Goal: Check status: Check status

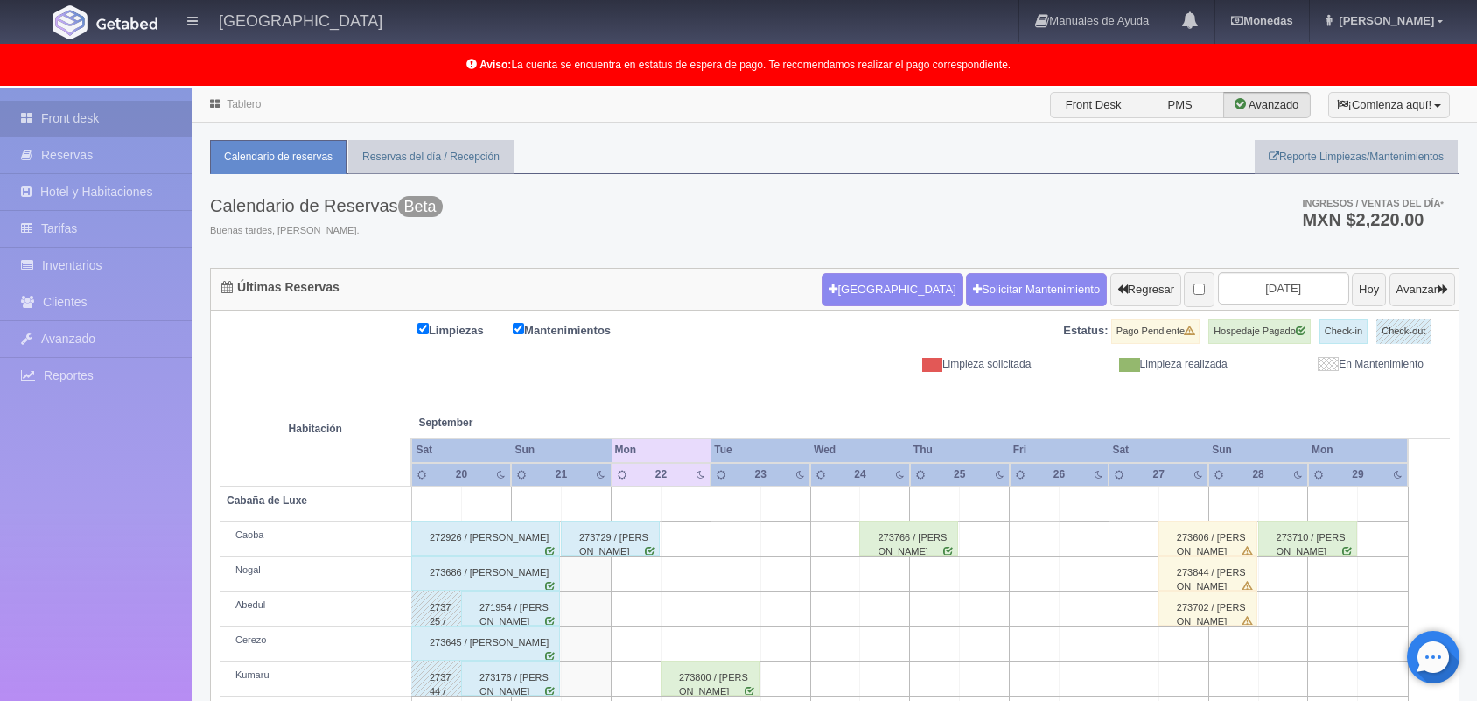
scroll to position [243, 0]
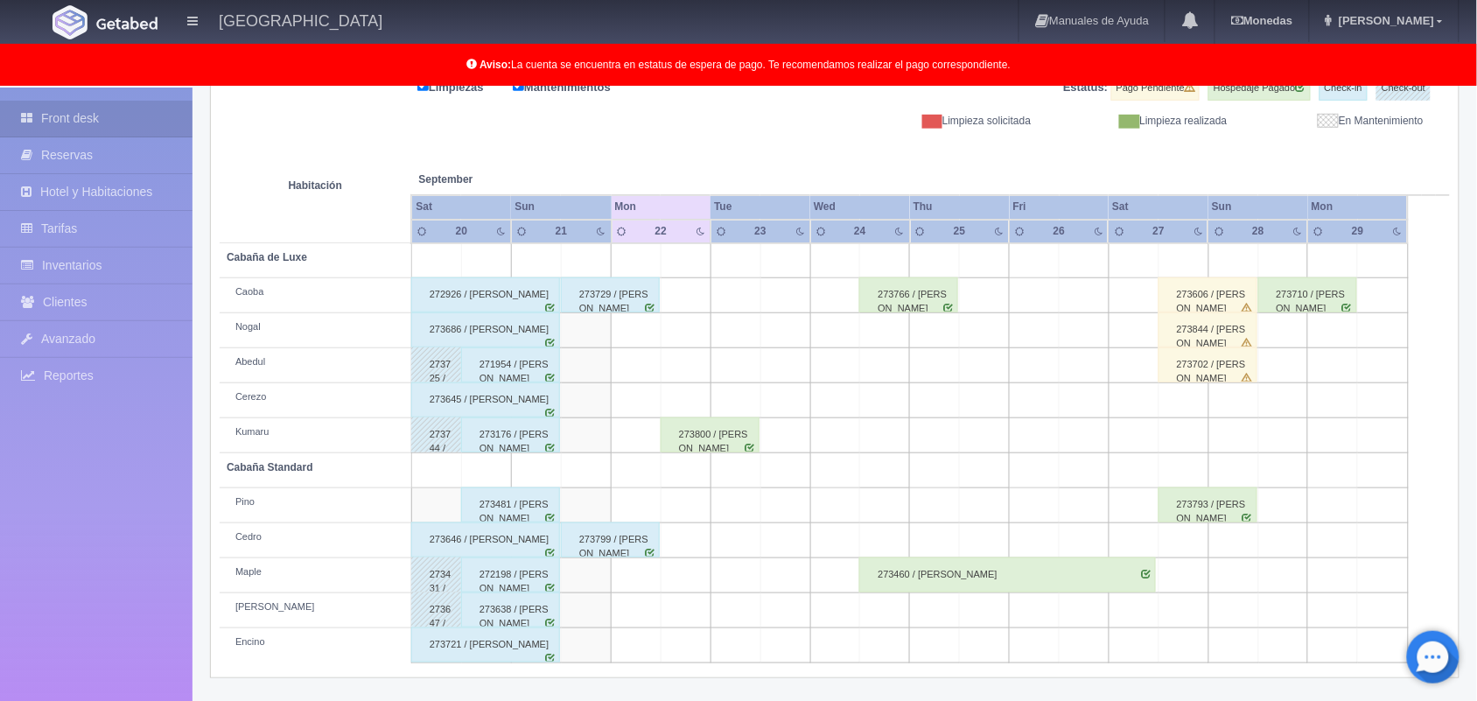
click at [728, 425] on div "273800 / [PERSON_NAME]" at bounding box center [709, 434] width 99 height 35
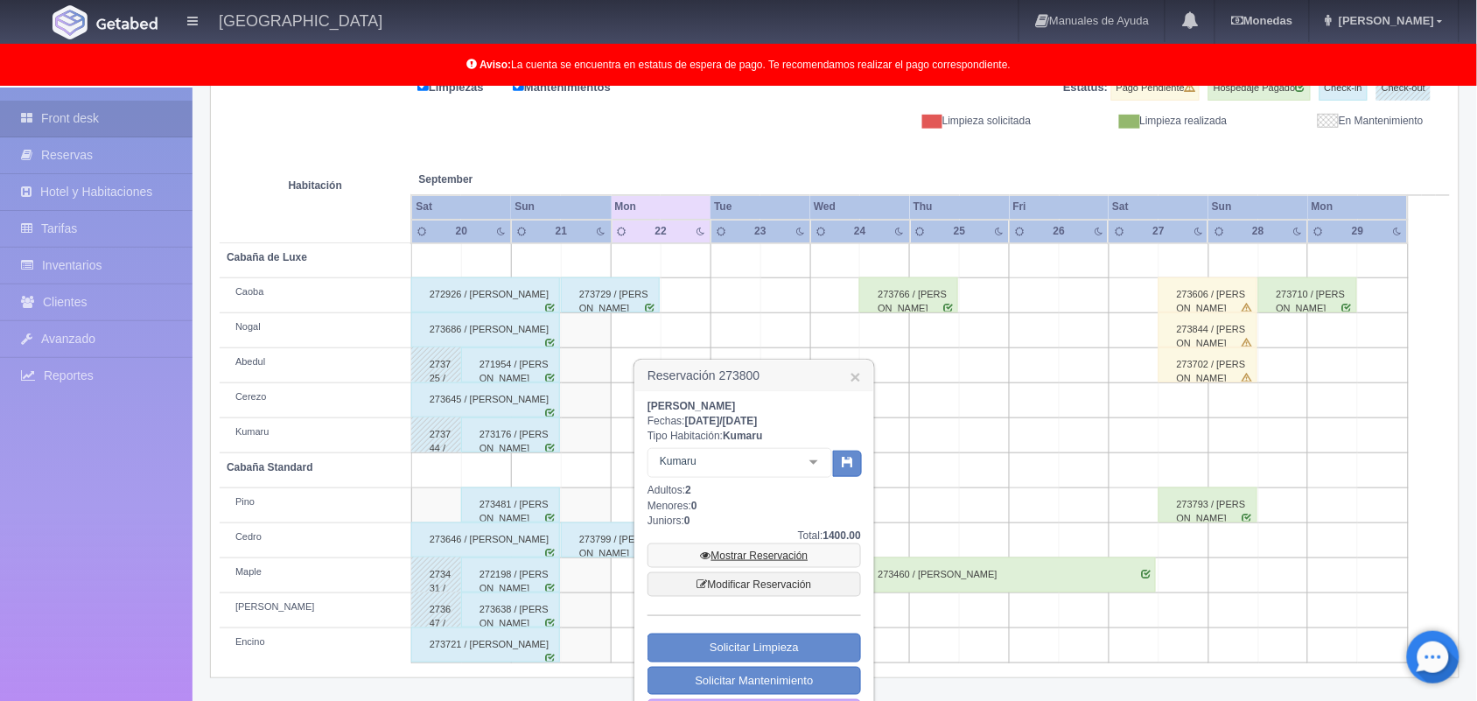
click at [786, 558] on link "Mostrar Reservación" at bounding box center [753, 555] width 213 height 24
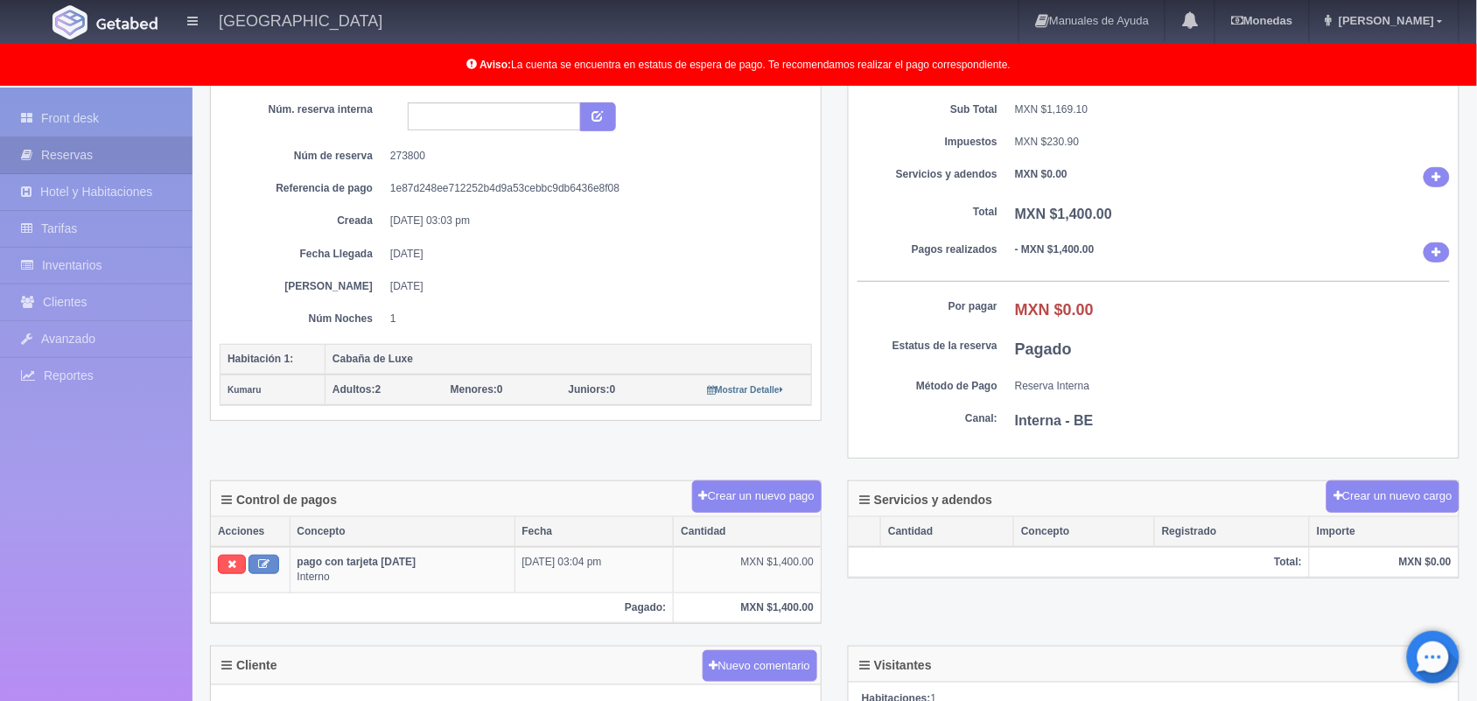
scroll to position [159, 0]
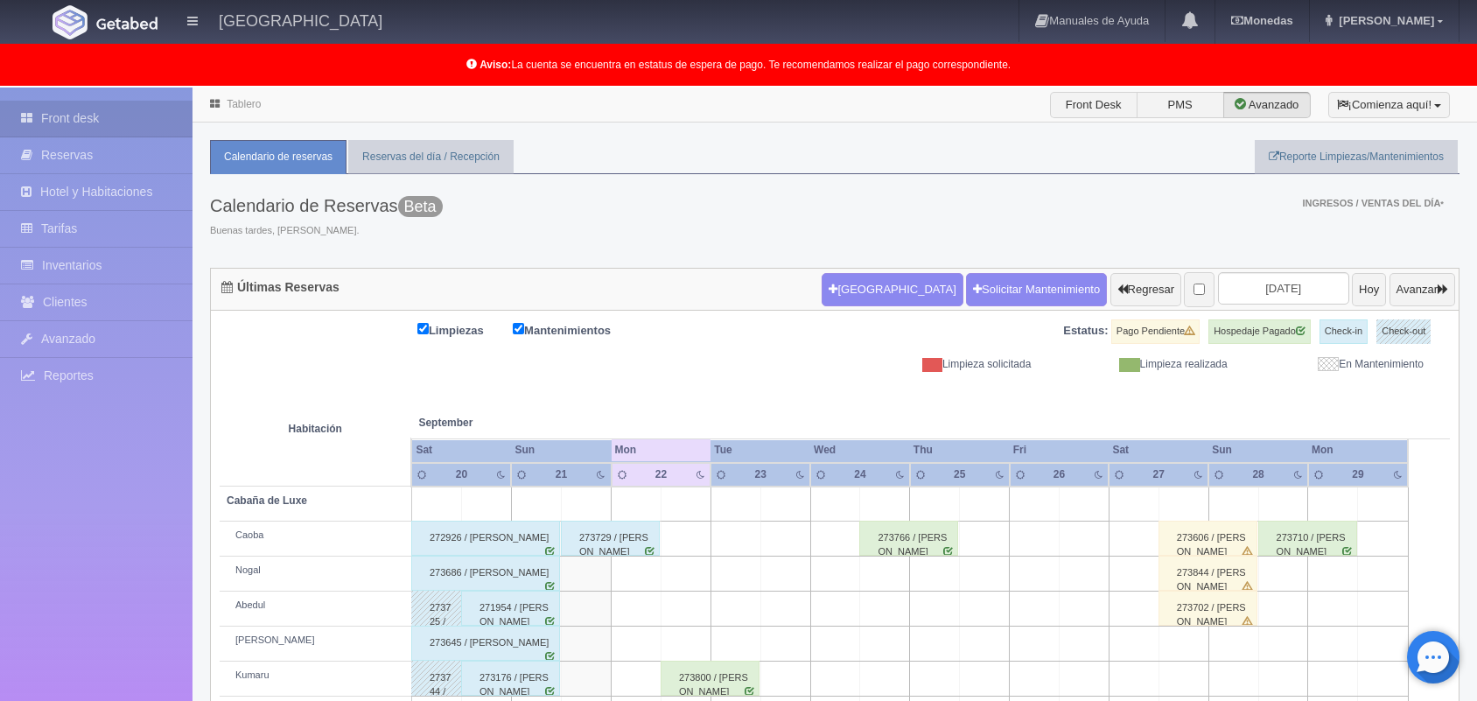
scroll to position [242, 0]
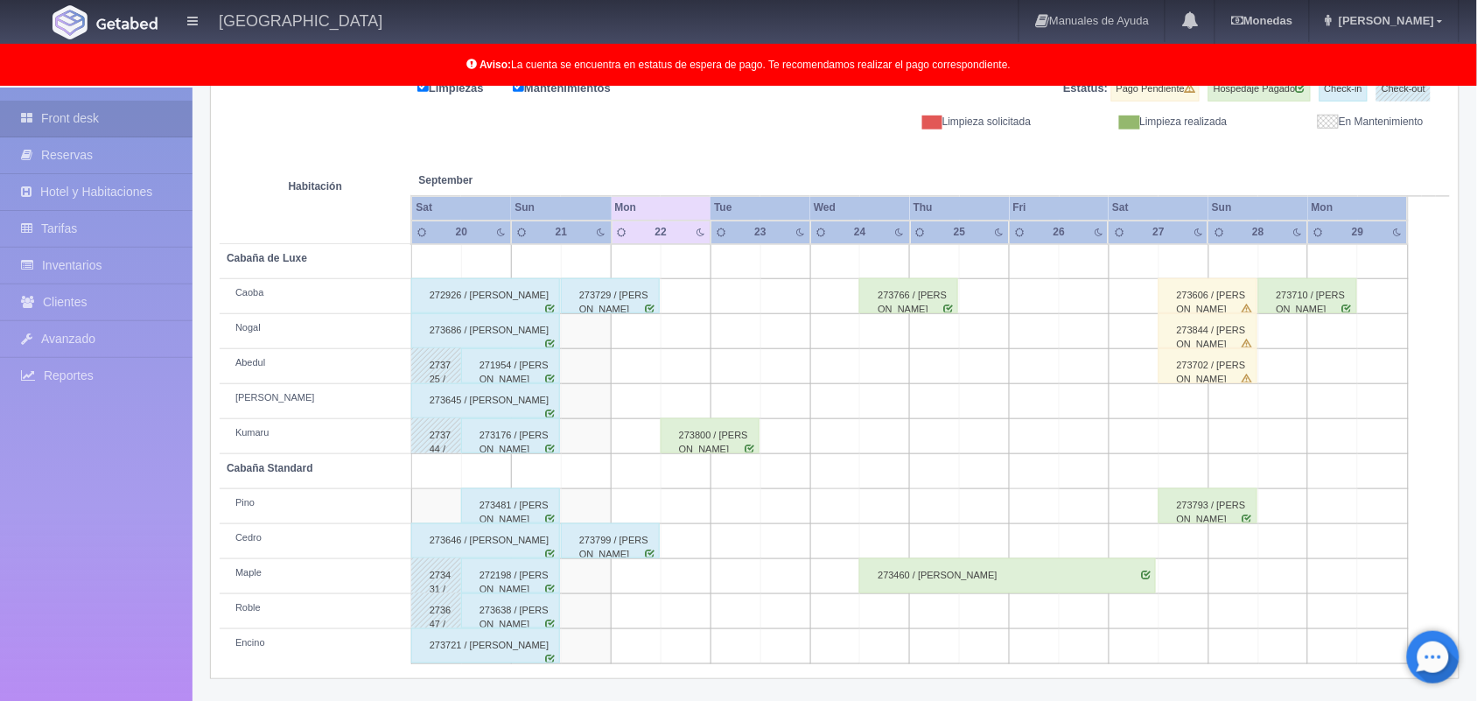
click at [718, 444] on div "273800 / [PERSON_NAME]" at bounding box center [709, 435] width 99 height 35
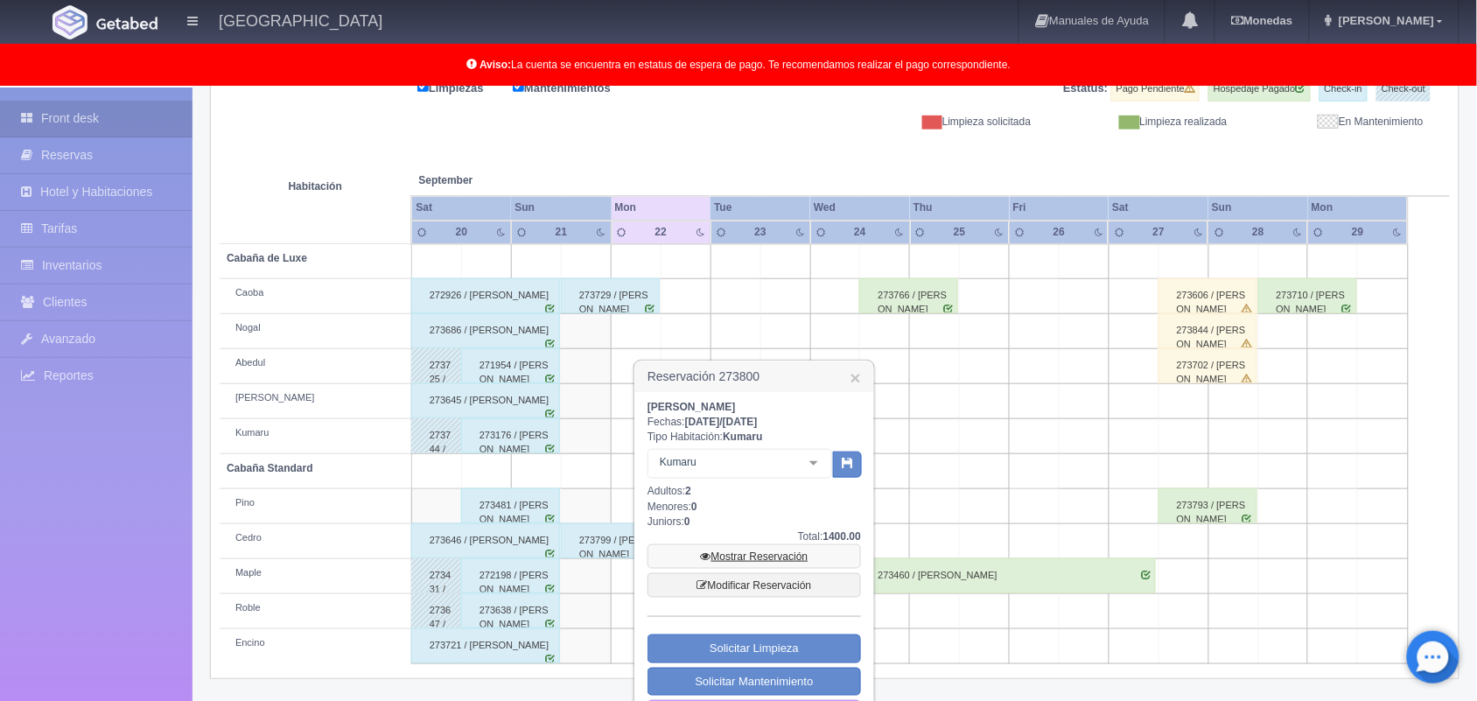
click at [775, 551] on link "Mostrar Reservación" at bounding box center [753, 556] width 213 height 24
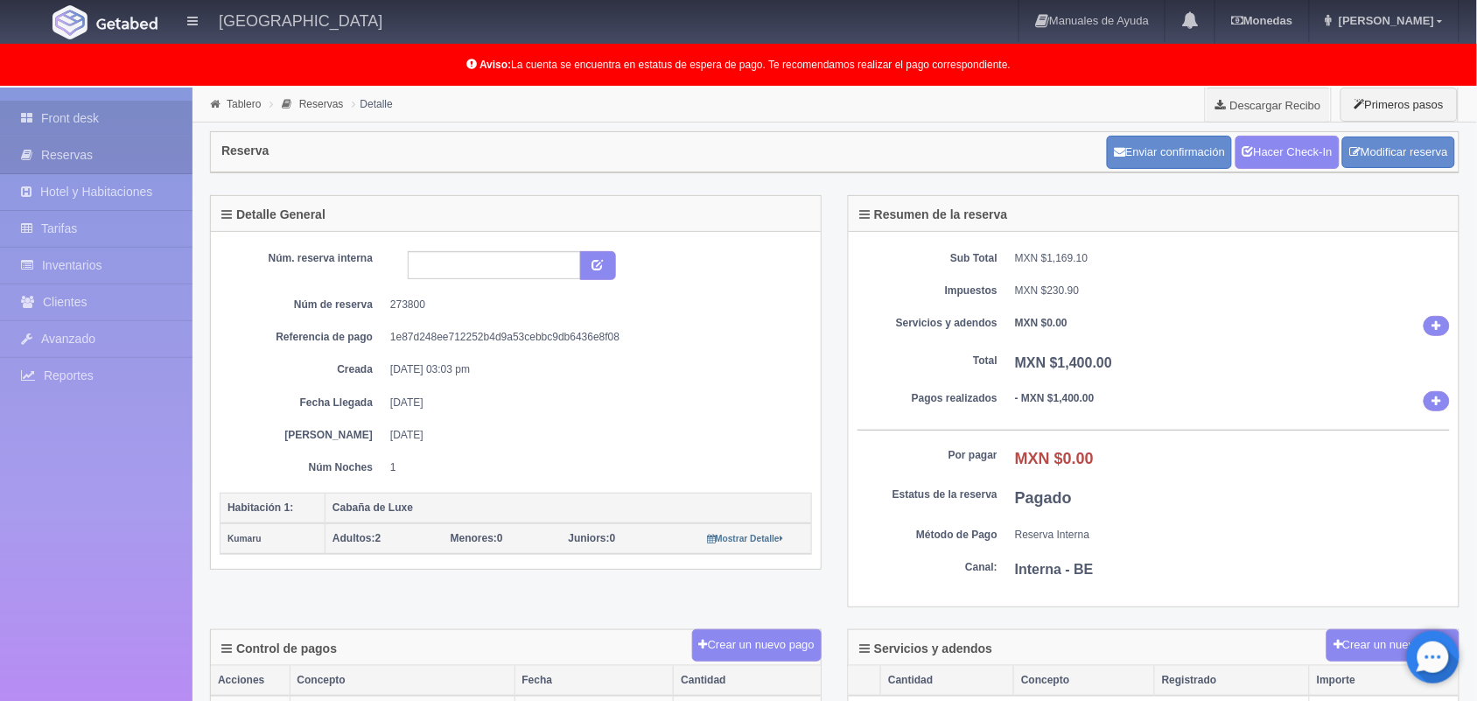
click at [48, 105] on link "Front desk" at bounding box center [96, 119] width 192 height 36
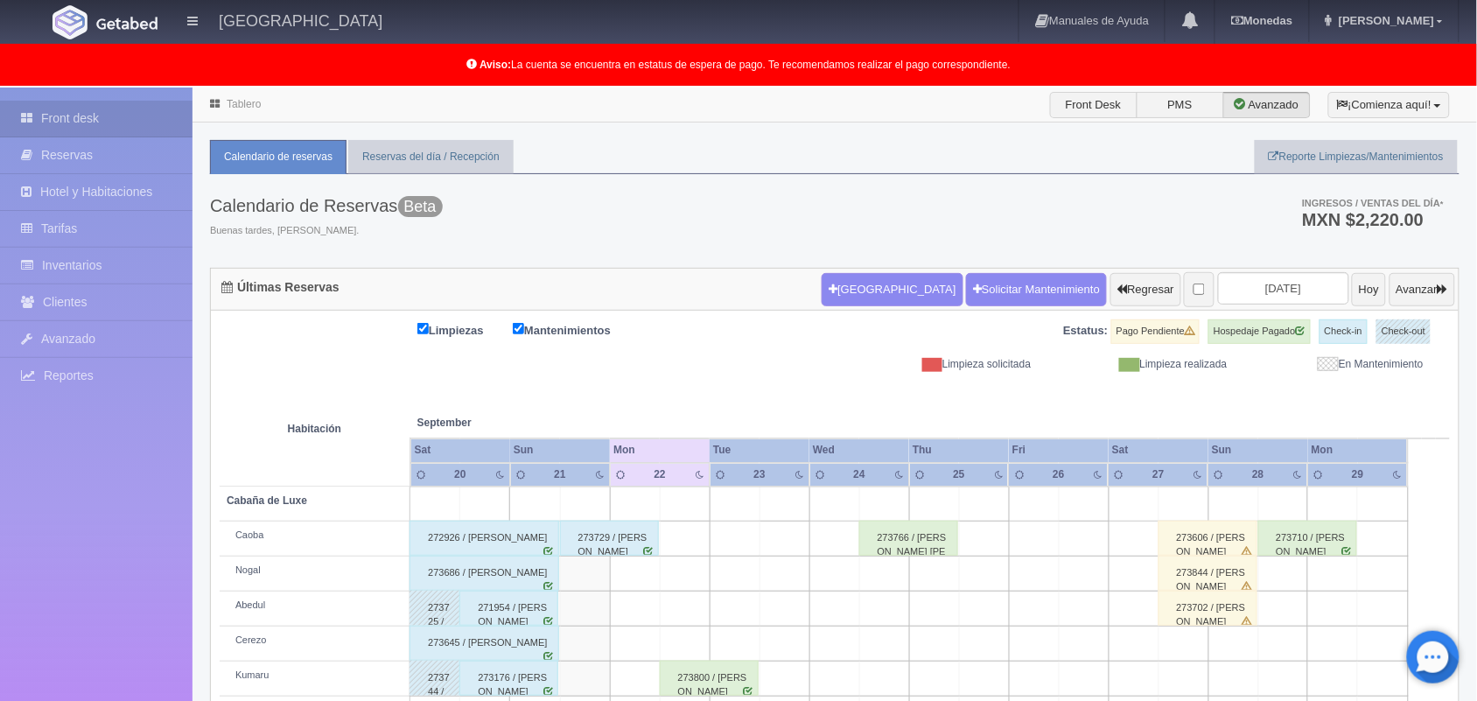
scroll to position [243, 0]
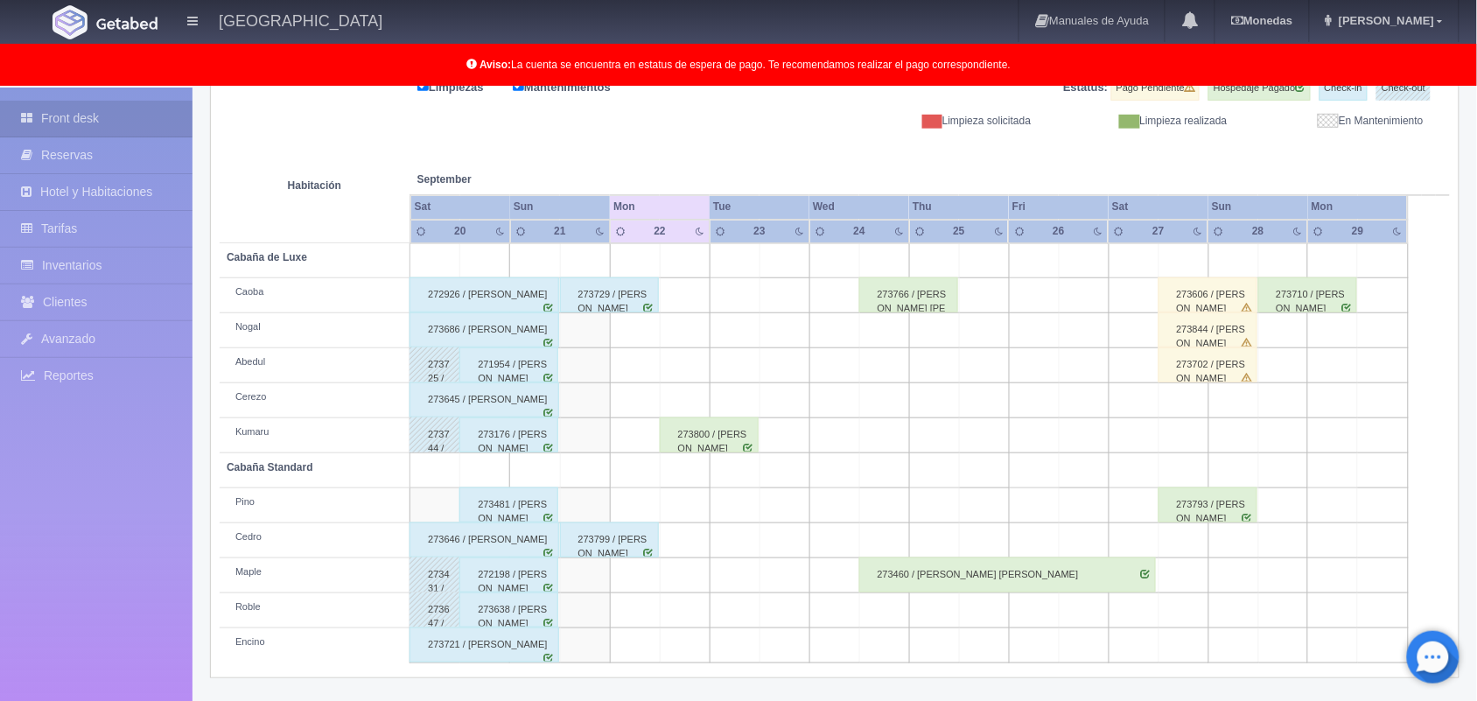
click at [729, 423] on div "273800 / [PERSON_NAME]" at bounding box center [709, 434] width 99 height 35
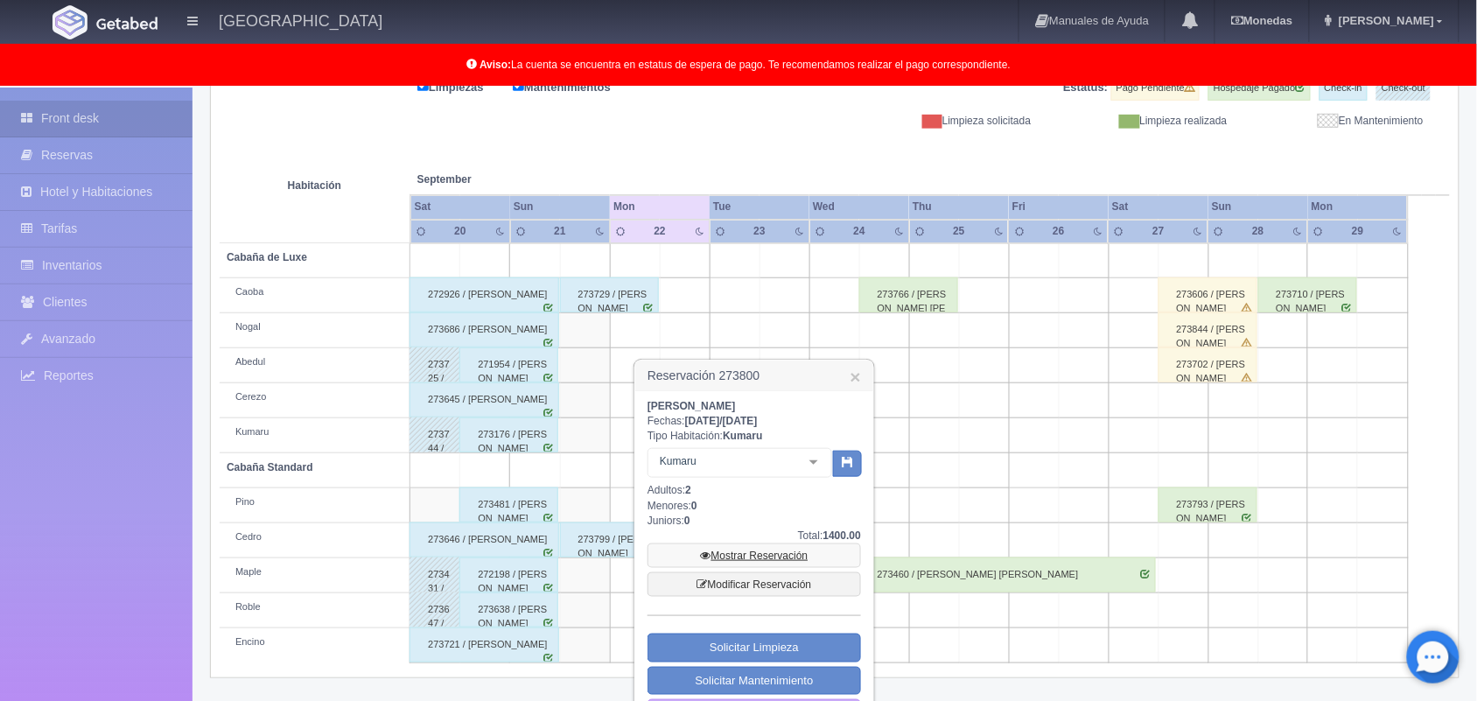
click at [779, 548] on link "Mostrar Reservación" at bounding box center [753, 555] width 213 height 24
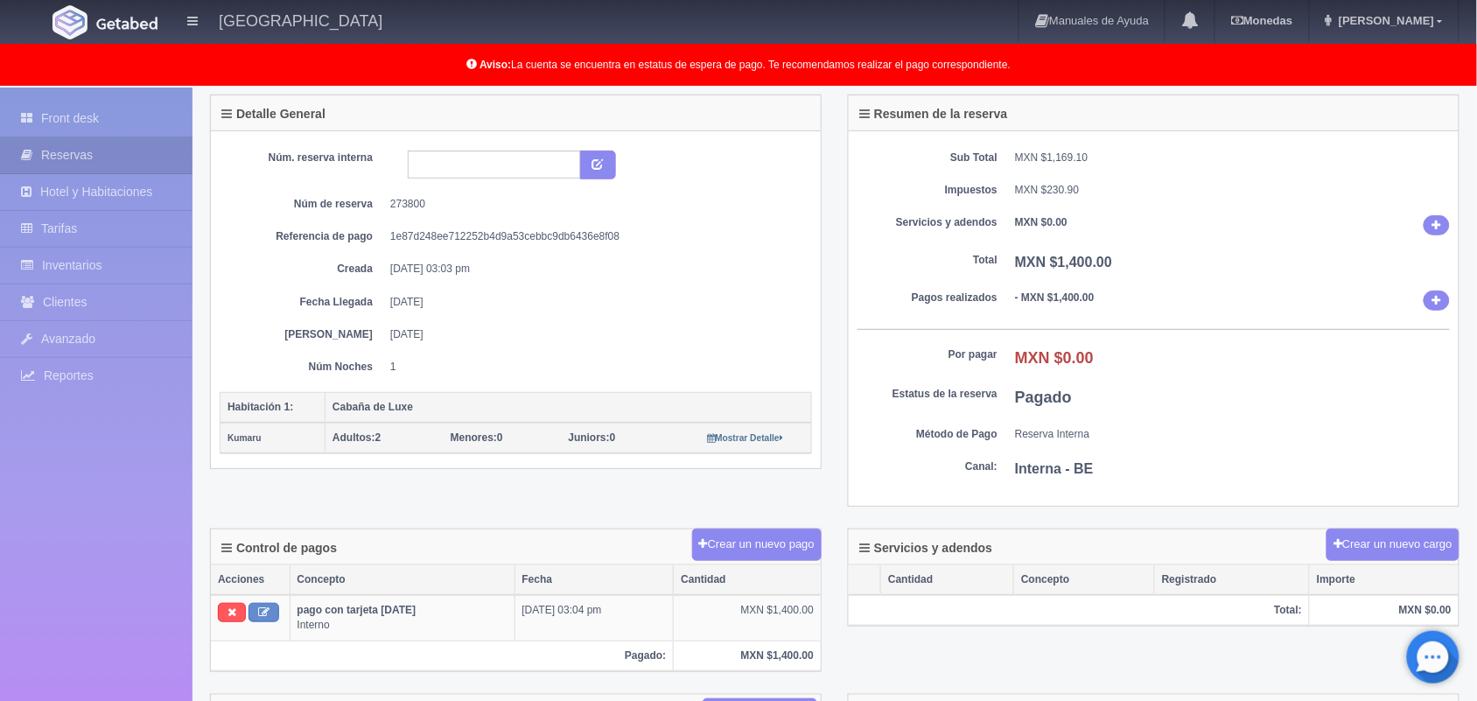
scroll to position [80, 0]
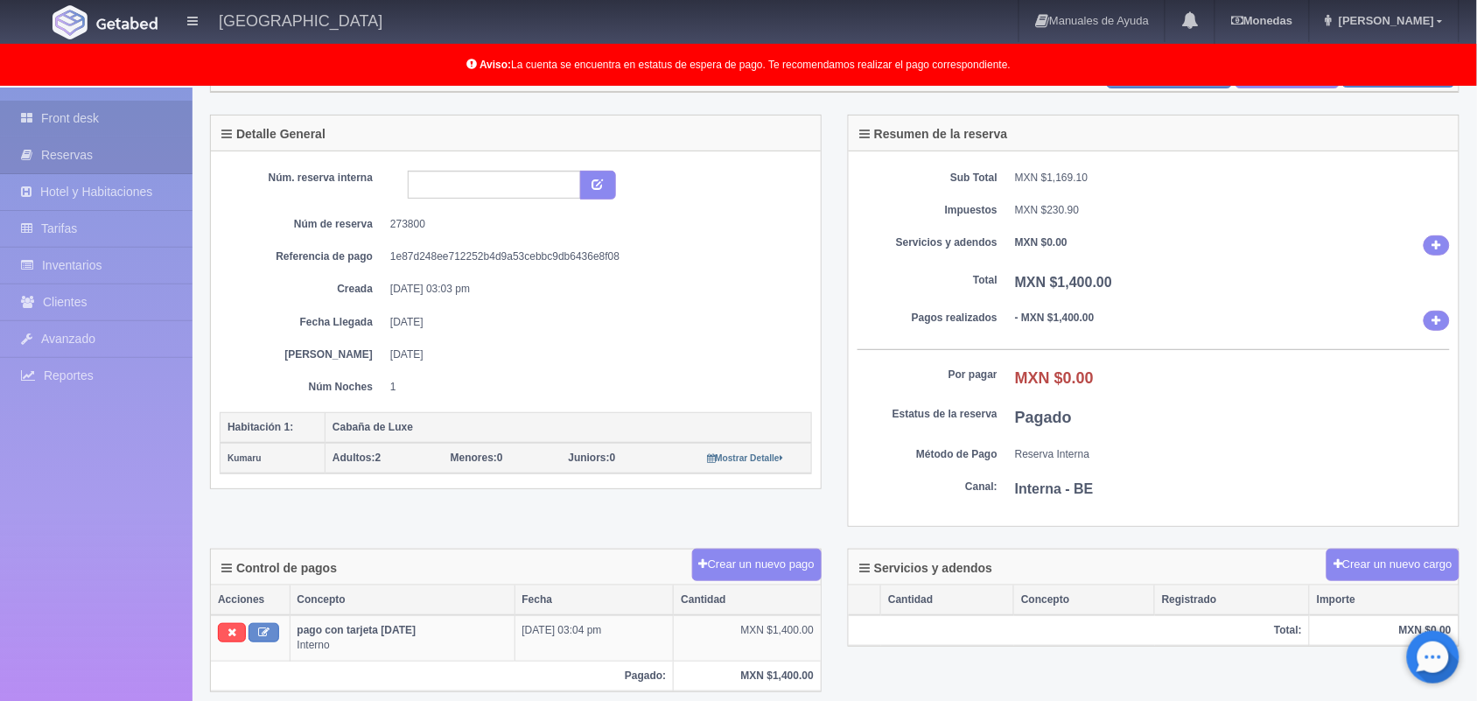
click at [138, 124] on link "Front desk" at bounding box center [96, 119] width 192 height 36
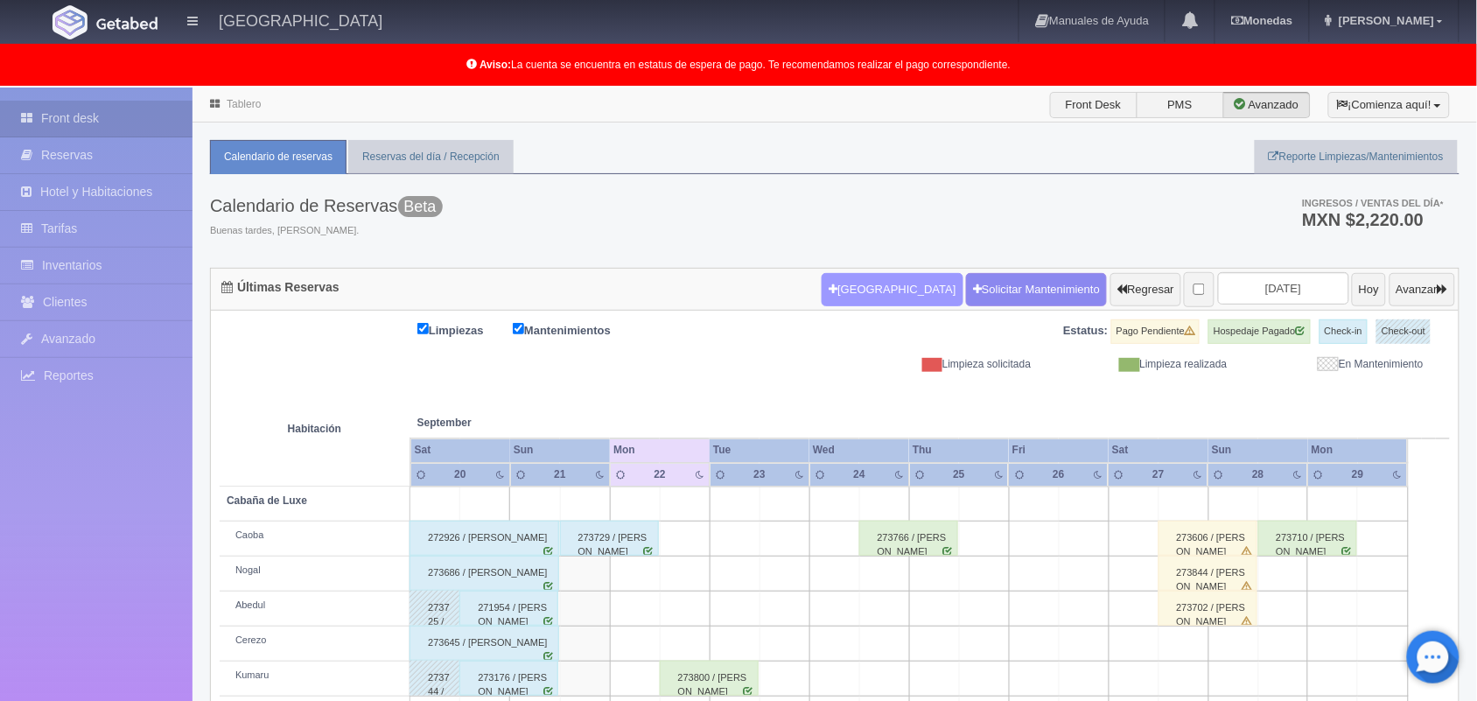
scroll to position [243, 0]
